Goal: Navigation & Orientation: Find specific page/section

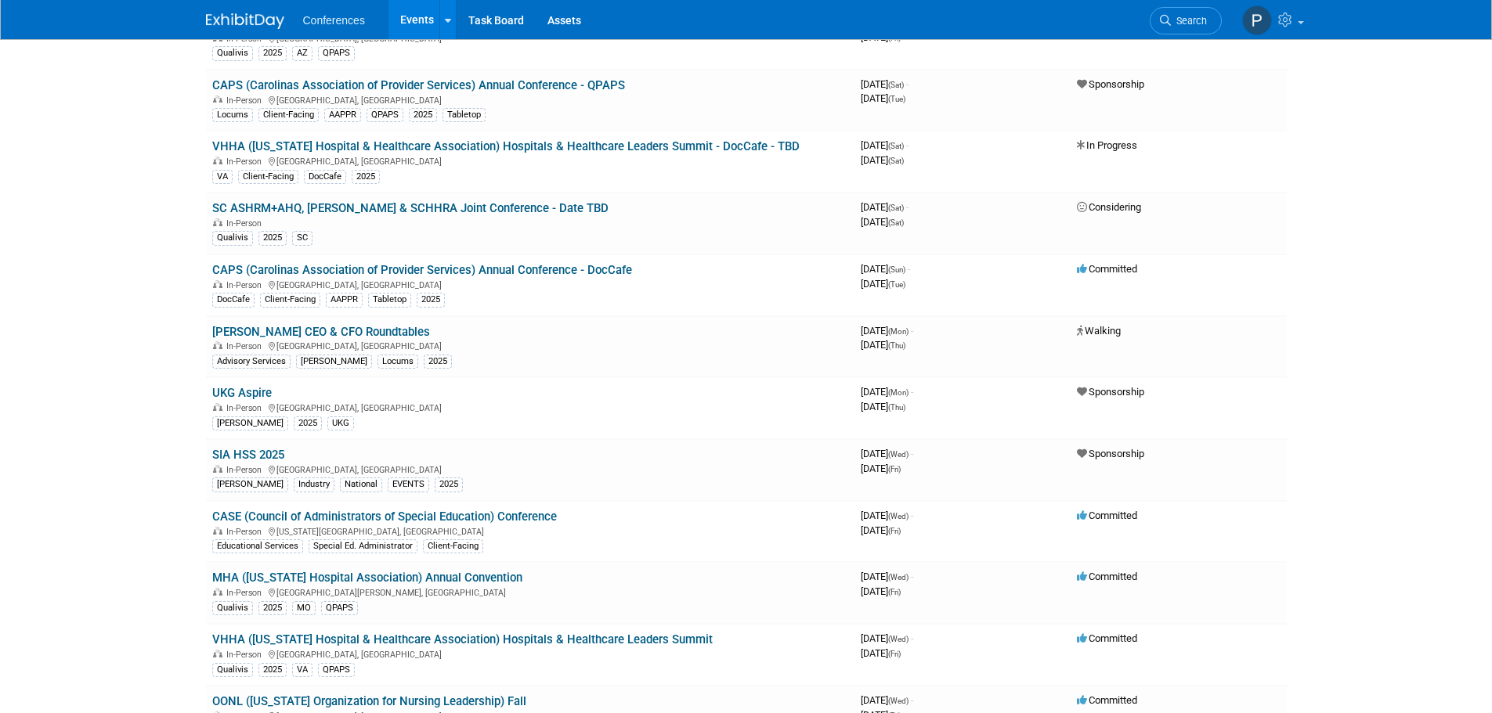
scroll to position [5169, 0]
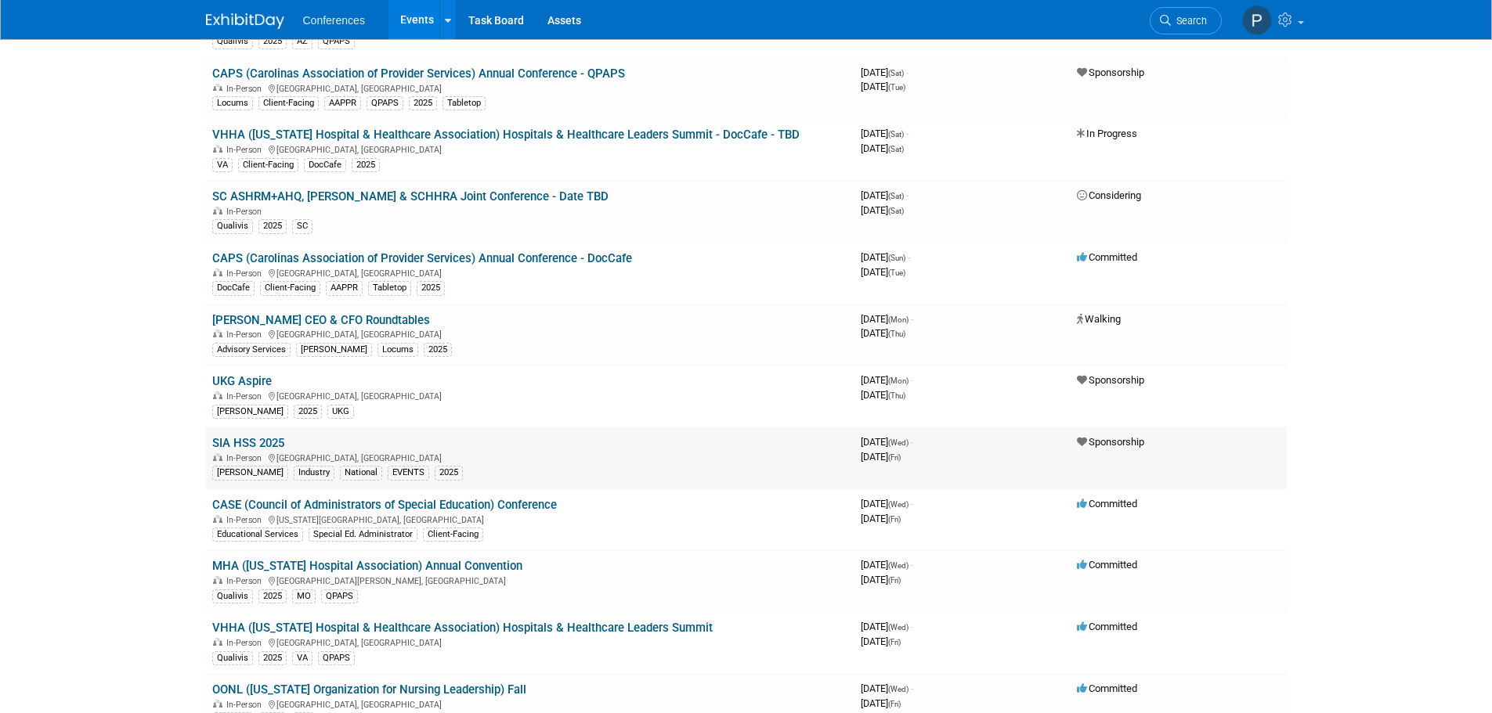
click at [359, 451] on div "In-Person [GEOGRAPHIC_DATA], [GEOGRAPHIC_DATA]" at bounding box center [530, 457] width 636 height 13
click at [269, 436] on link "SIA HSS 2025" at bounding box center [248, 443] width 72 height 14
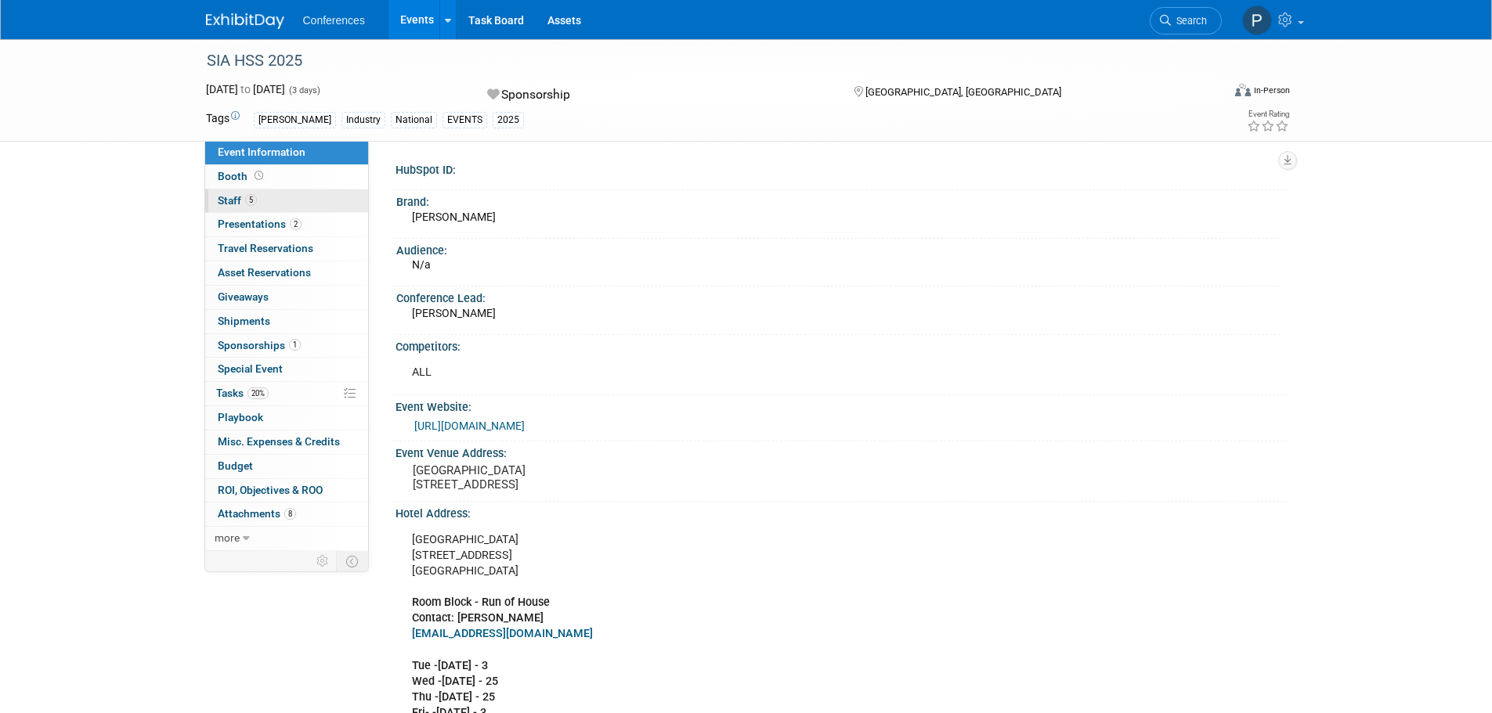
click at [262, 200] on link "5 Staff 5" at bounding box center [286, 201] width 163 height 23
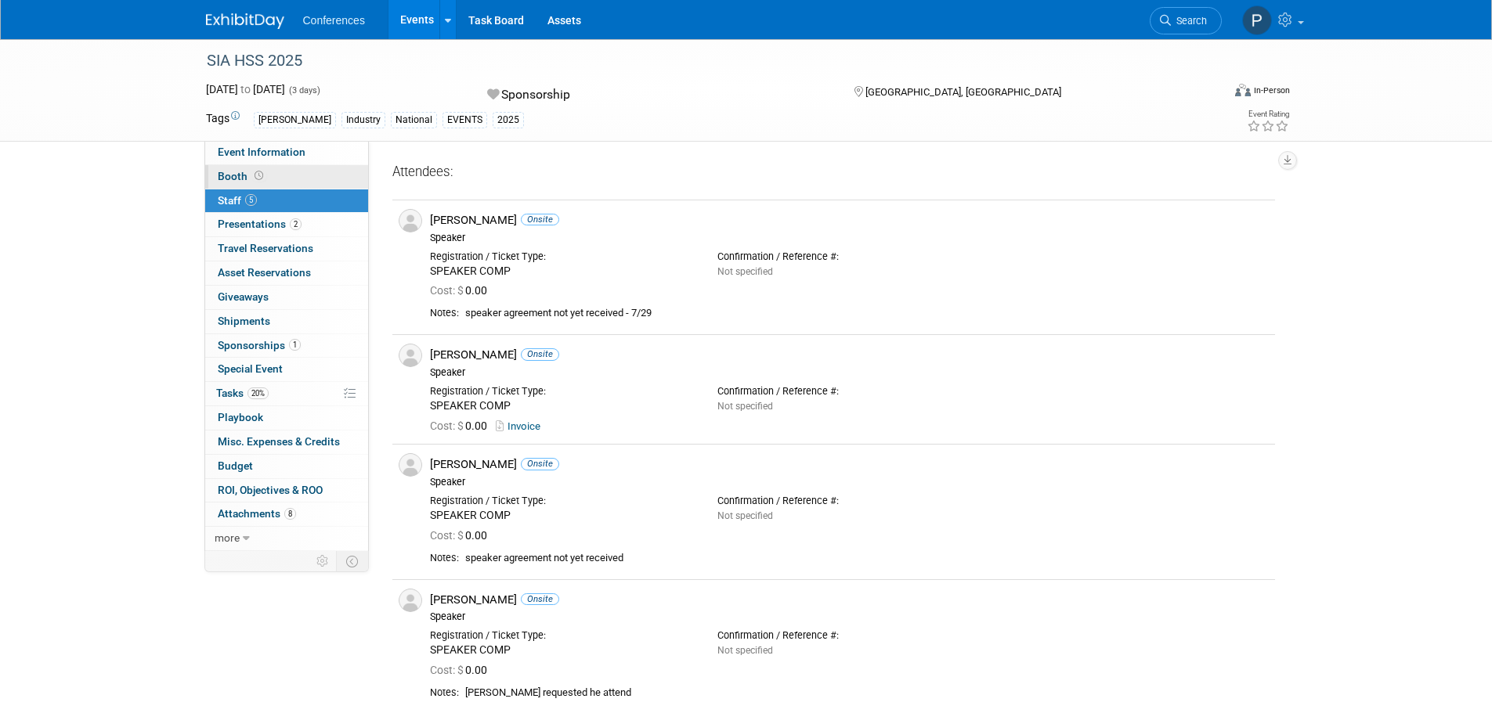
click at [270, 175] on link "Booth" at bounding box center [286, 176] width 163 height 23
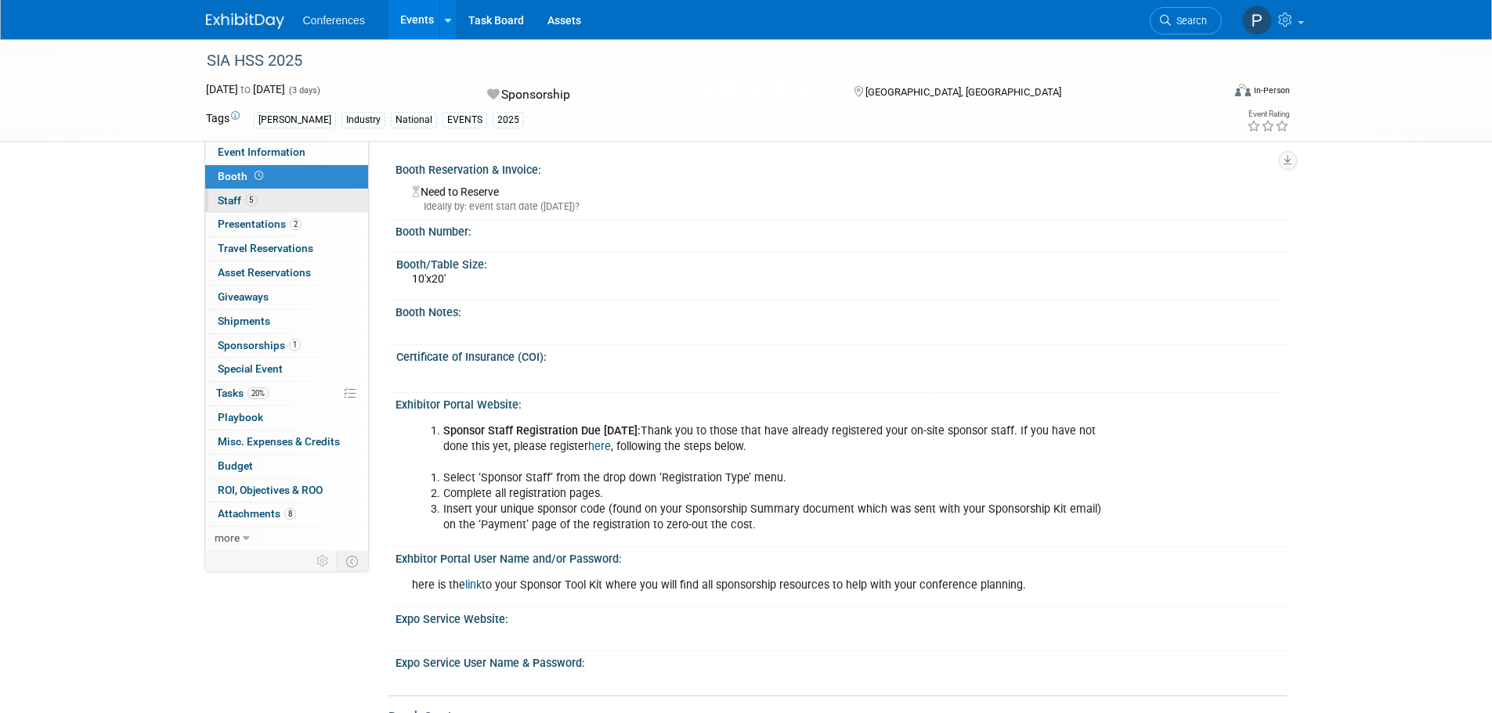
click at [230, 201] on span "Staff 5" at bounding box center [237, 200] width 39 height 13
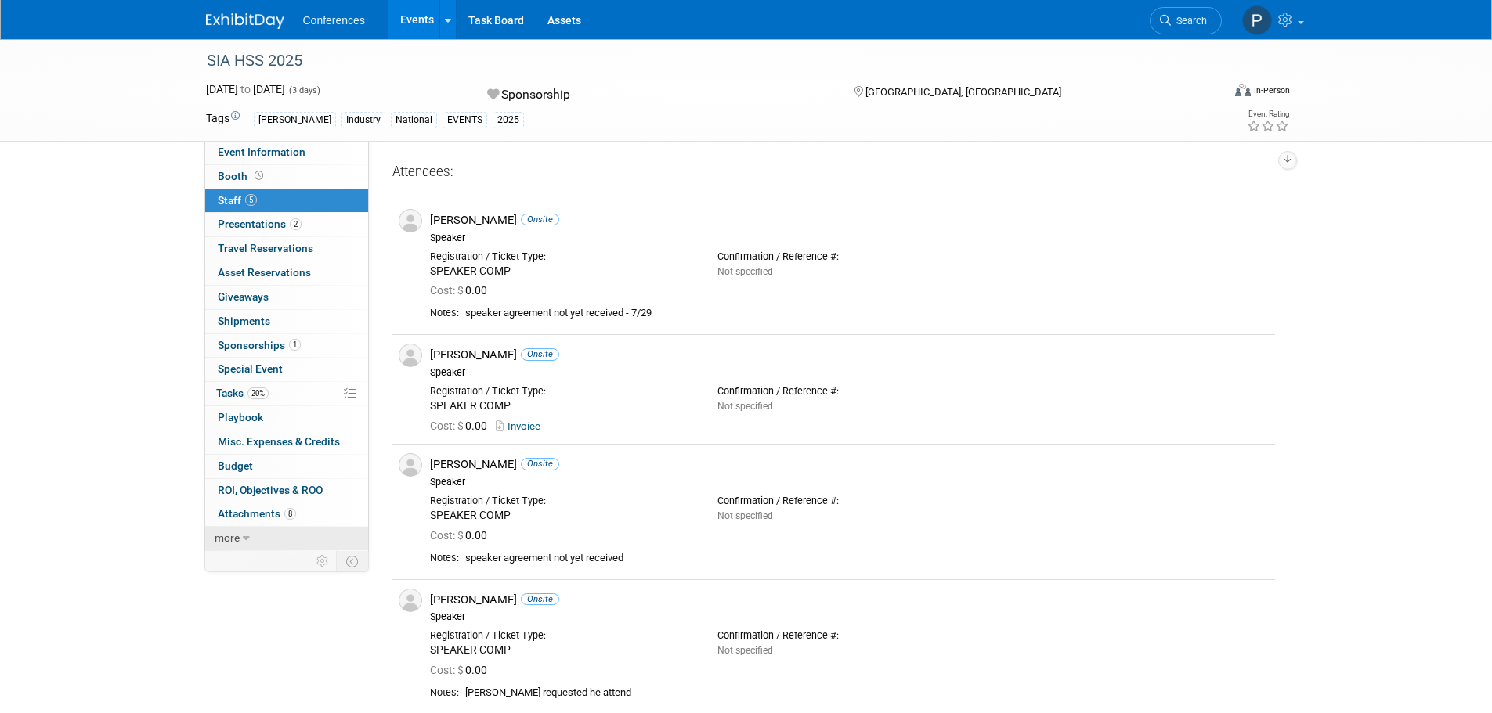
click at [244, 534] on icon at bounding box center [246, 538] width 7 height 11
